Goal: Check status: Check status

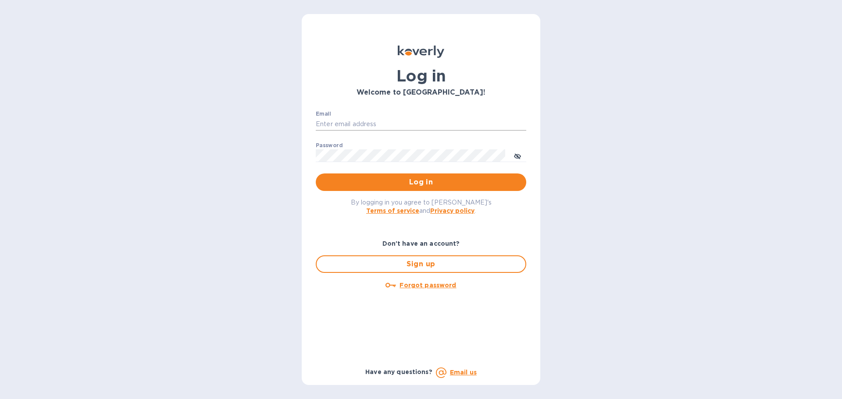
click at [321, 125] on input "Email" at bounding box center [421, 124] width 210 height 13
type input "[EMAIL_ADDRESS][DOMAIN_NAME]"
click at [374, 183] on span "Log in" at bounding box center [421, 182] width 196 height 11
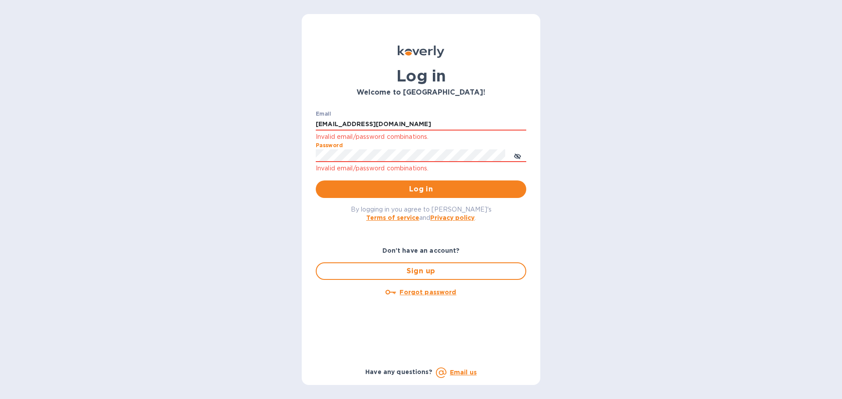
click at [292, 153] on div "Log in Welcome to [GEOGRAPHIC_DATA]! Email [EMAIL_ADDRESS][DOMAIN_NAME] Invalid…" at bounding box center [421, 199] width 842 height 399
click at [515, 158] on icon "toggle password visibility" at bounding box center [517, 156] width 7 height 7
click at [408, 195] on span "Log in" at bounding box center [421, 189] width 196 height 11
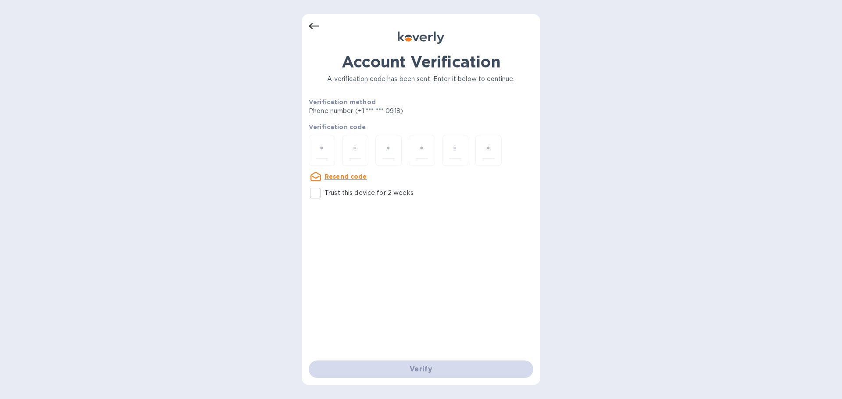
click at [410, 370] on div "Verify" at bounding box center [421, 369] width 232 height 25
click at [327, 152] on input "number" at bounding box center [321, 151] width 11 height 16
type input "6"
type input "3"
type input "8"
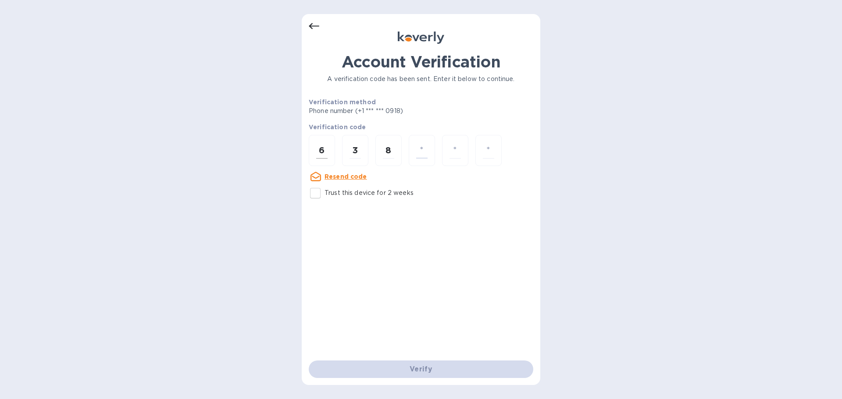
type input "1"
type input "3"
type input "4"
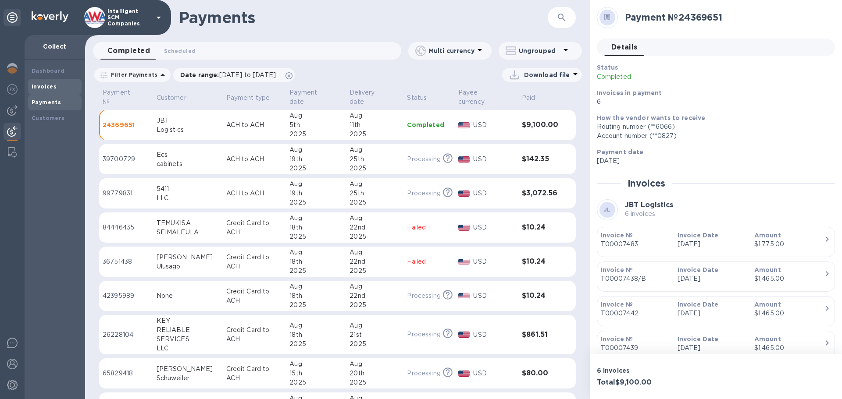
click at [50, 85] on b "Invoices" at bounding box center [44, 86] width 25 height 7
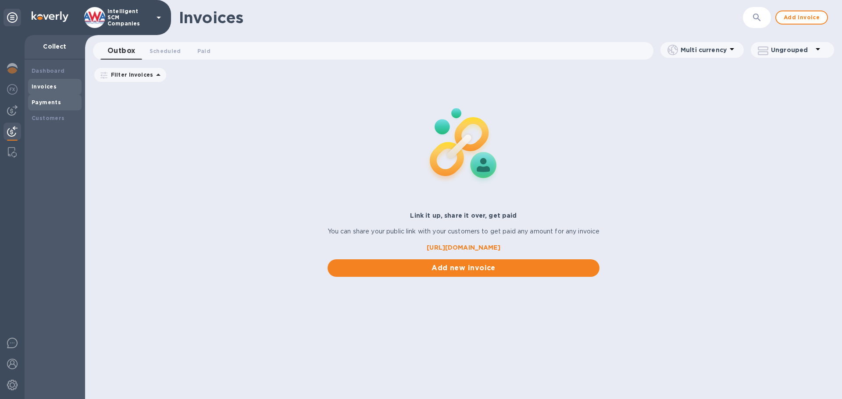
click at [47, 100] on b "Payments" at bounding box center [46, 102] width 29 height 7
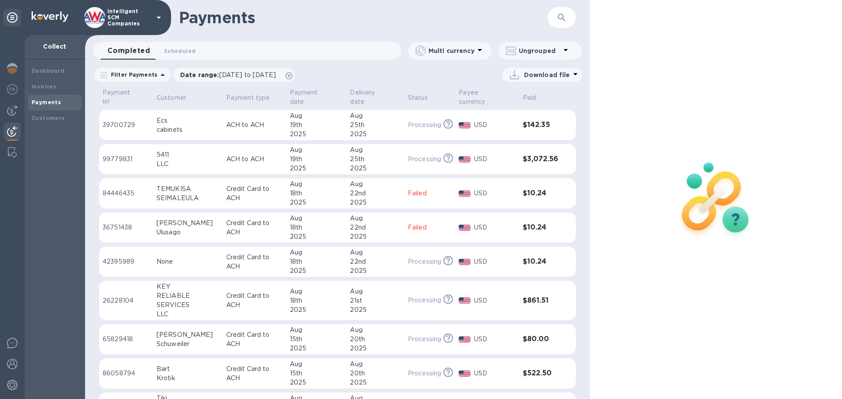
click at [217, 125] on td "Ecs cabinets" at bounding box center [188, 125] width 70 height 31
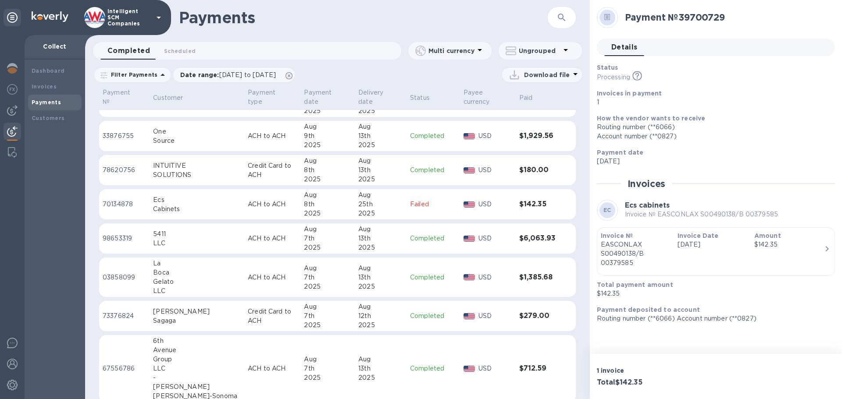
scroll to position [1034, 0]
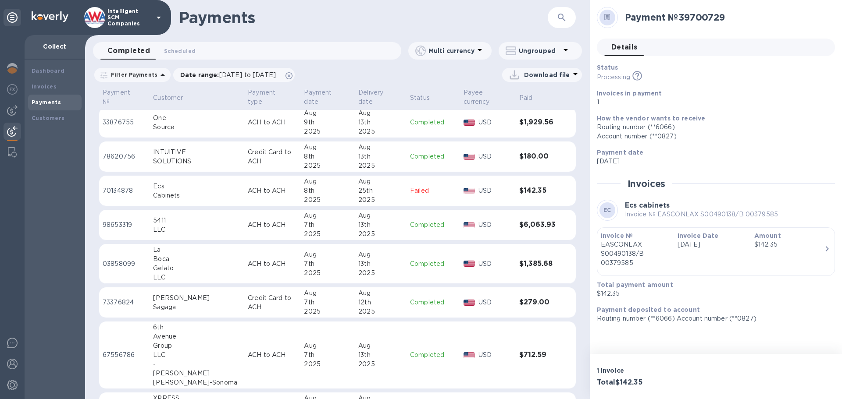
click at [375, 192] on div "25th" at bounding box center [380, 190] width 45 height 9
click at [827, 248] on icon "button" at bounding box center [827, 248] width 11 height 11
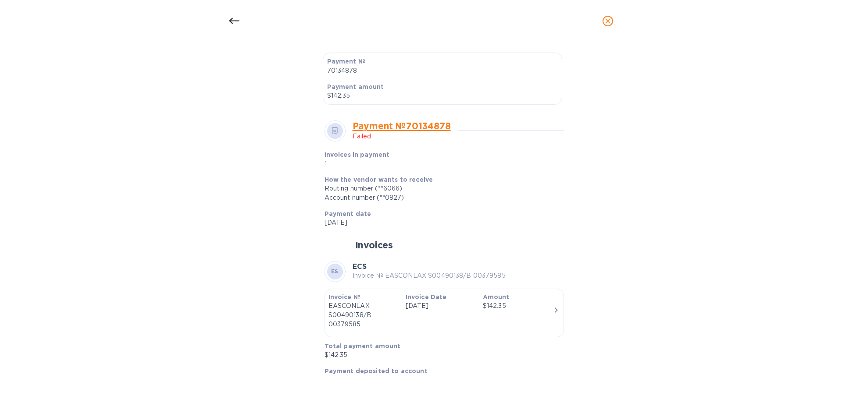
scroll to position [255, 0]
